Goal: Use online tool/utility: Utilize a website feature to perform a specific function

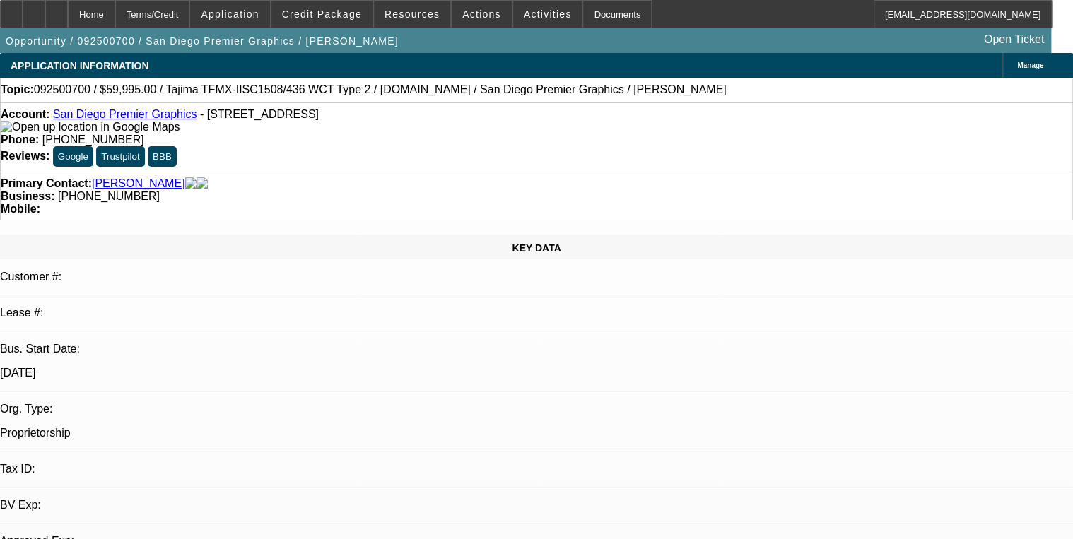
select select "0"
select select "2"
select select "0.1"
select select "1"
select select "2"
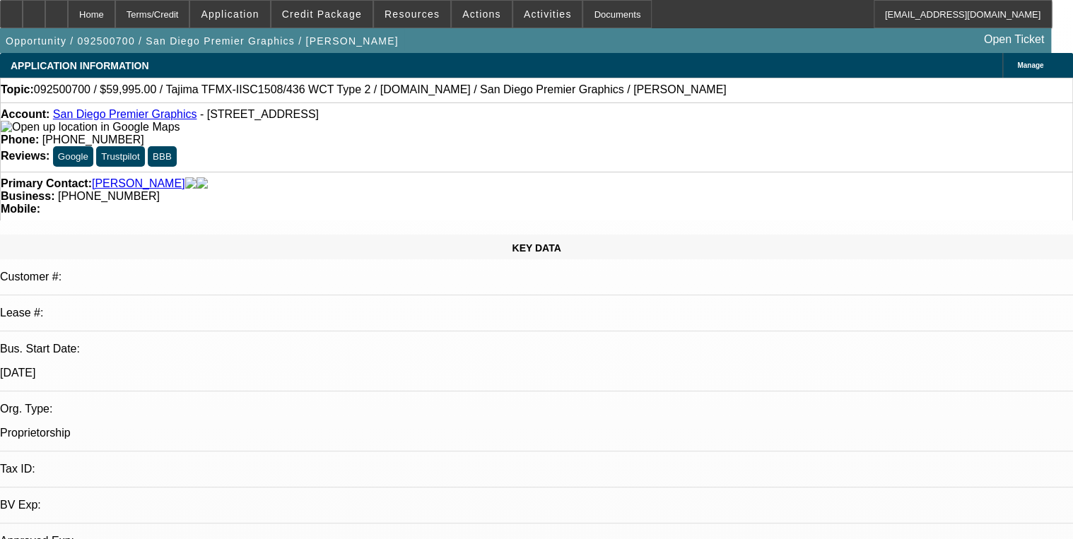
select select "4"
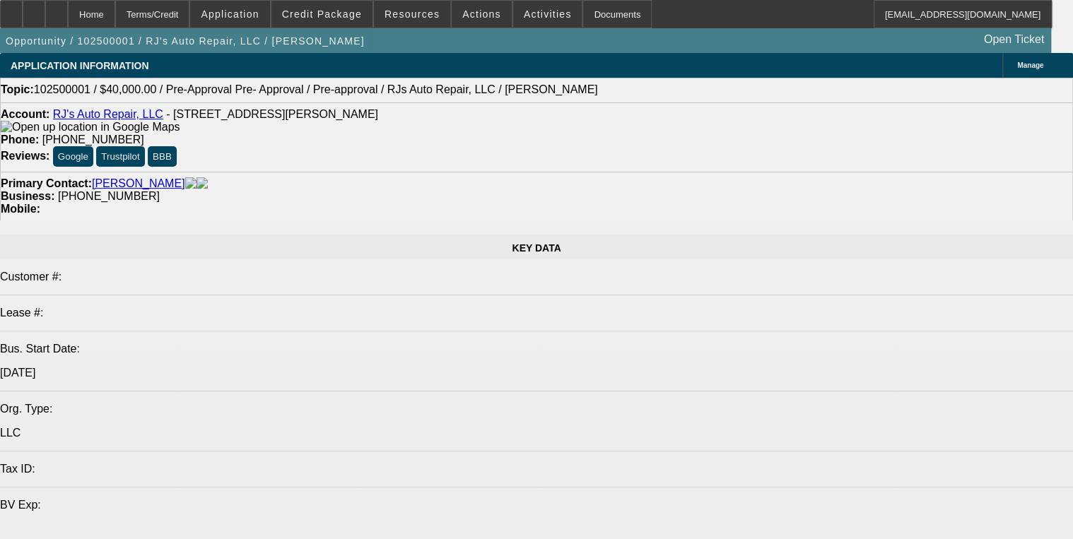
select select "0"
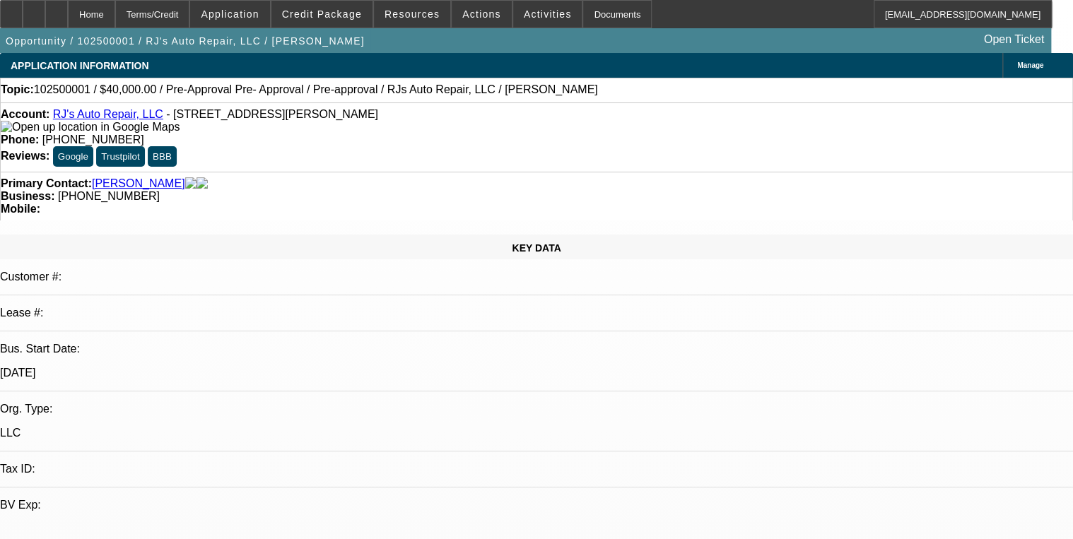
select select "0"
select select "1"
select select "6"
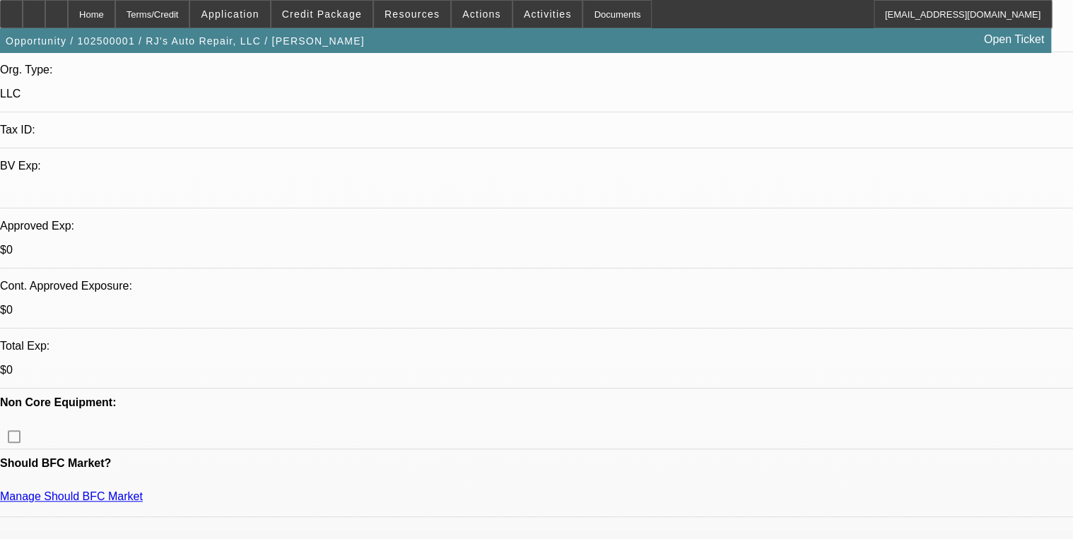
scroll to position [226, 0]
